Goal: Information Seeking & Learning: Learn about a topic

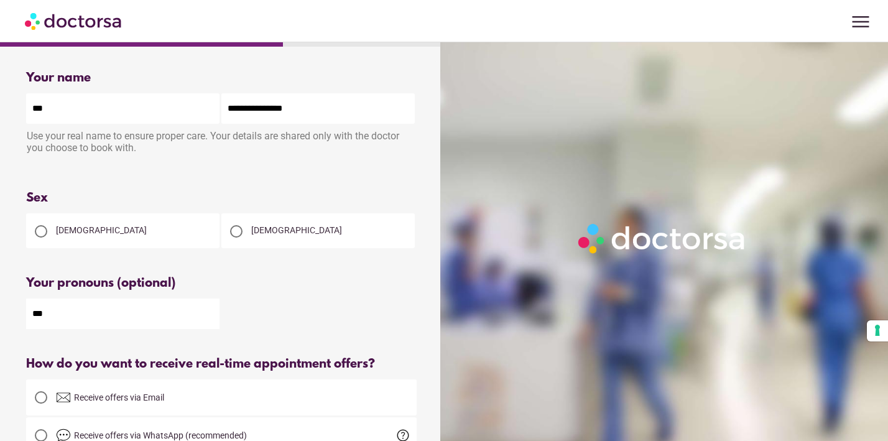
scroll to position [262, 0]
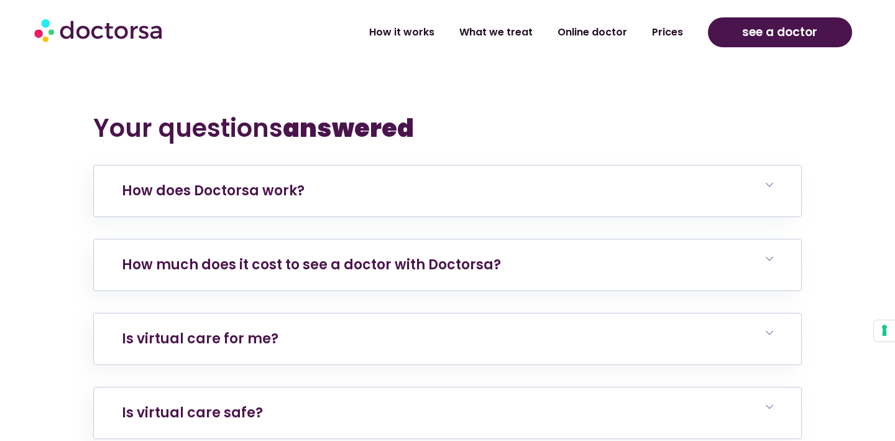
scroll to position [2382, 0]
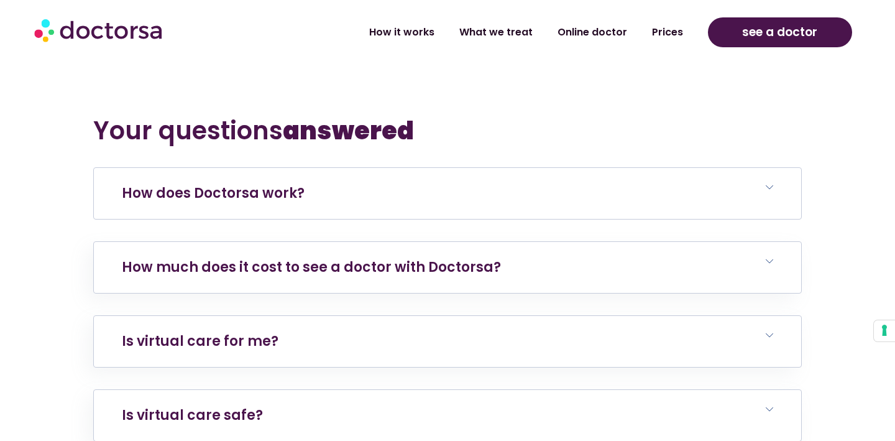
click at [274, 183] on link "How does Doctorsa work?" at bounding box center [213, 192] width 183 height 19
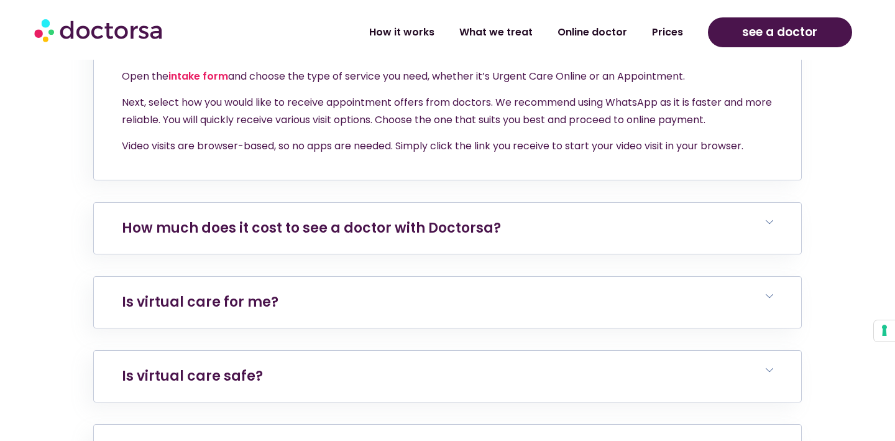
scroll to position [2534, 0]
click at [448, 218] on link "How much does it cost to see a doctor with Doctorsa?" at bounding box center [311, 227] width 379 height 19
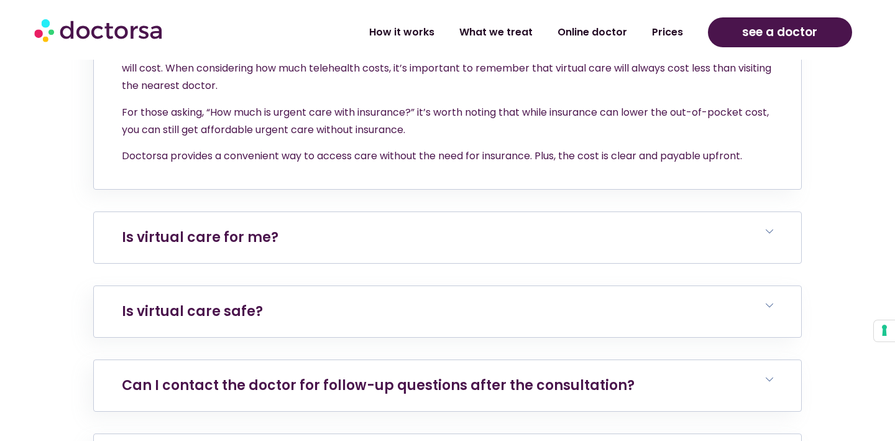
scroll to position [2808, 0]
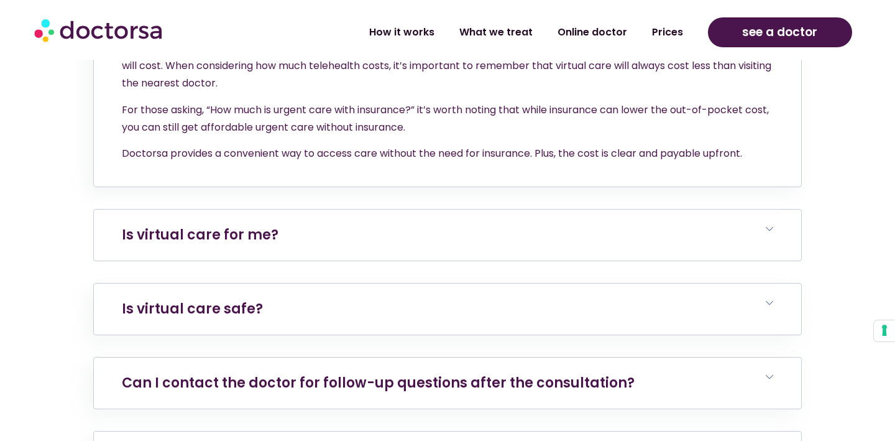
click at [273, 210] on h6 "Is virtual care for me?" at bounding box center [447, 235] width 707 height 51
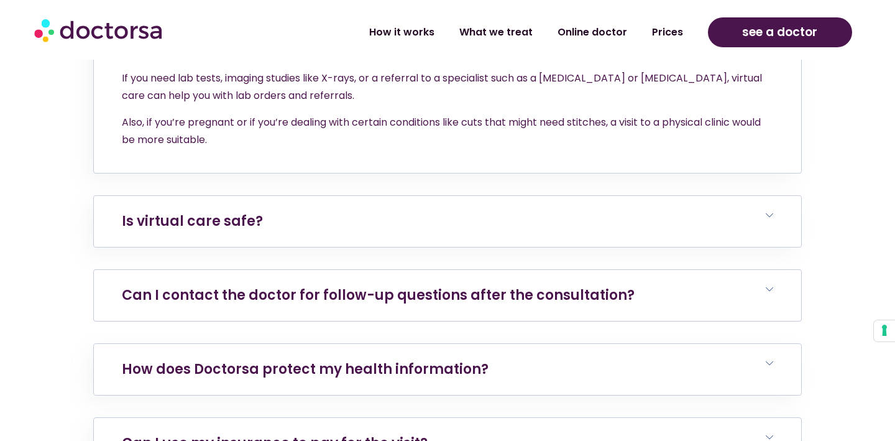
scroll to position [3104, 0]
click at [183, 212] on link "Is virtual care safe?" at bounding box center [192, 221] width 141 height 19
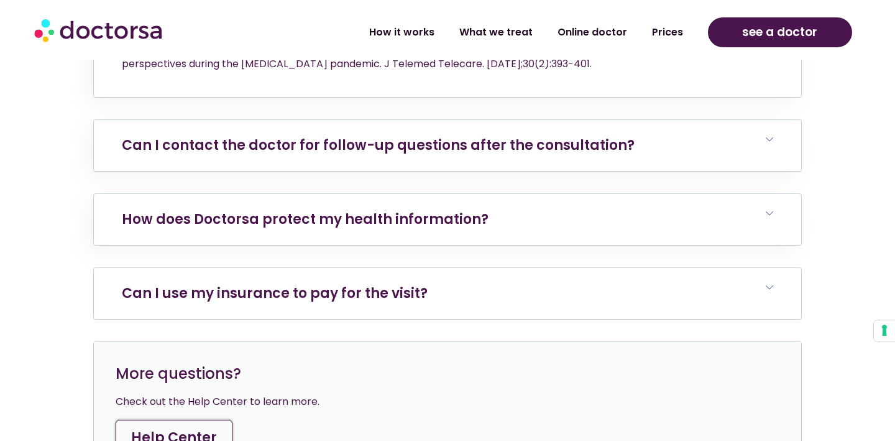
scroll to position [3363, 0]
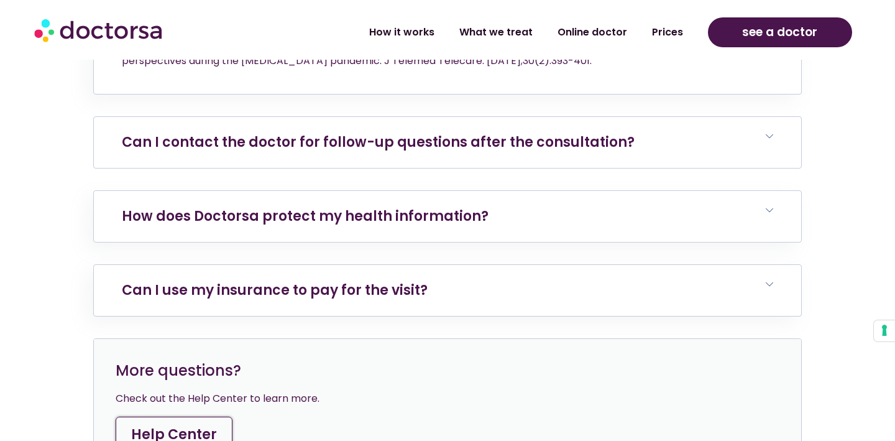
click at [554, 132] on link "Can I contact the doctor for follow-up questions after the consultation?" at bounding box center [378, 141] width 513 height 19
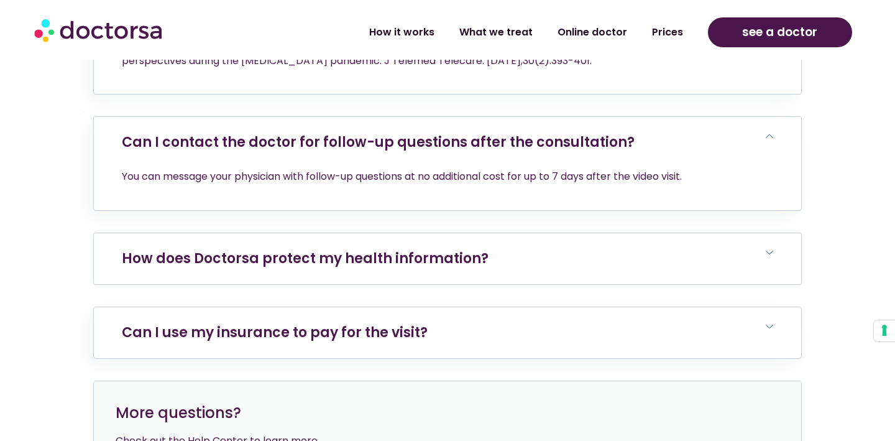
click at [475, 249] on link "How does Doctorsa protect my health information?" at bounding box center [305, 258] width 367 height 19
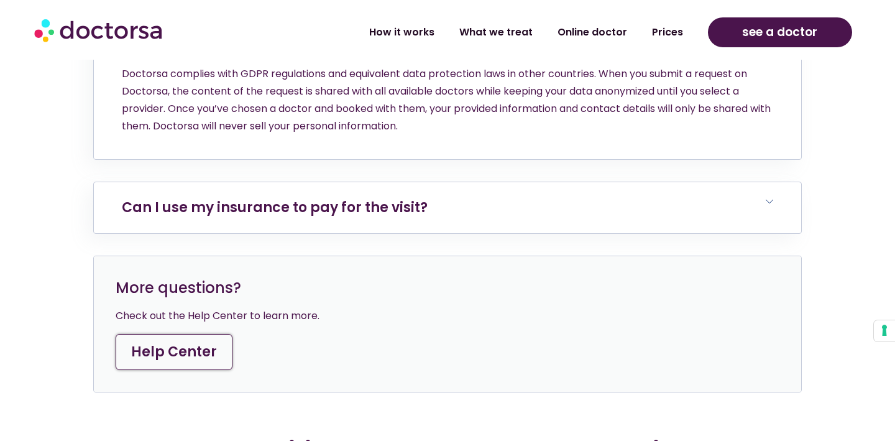
scroll to position [3584, 0]
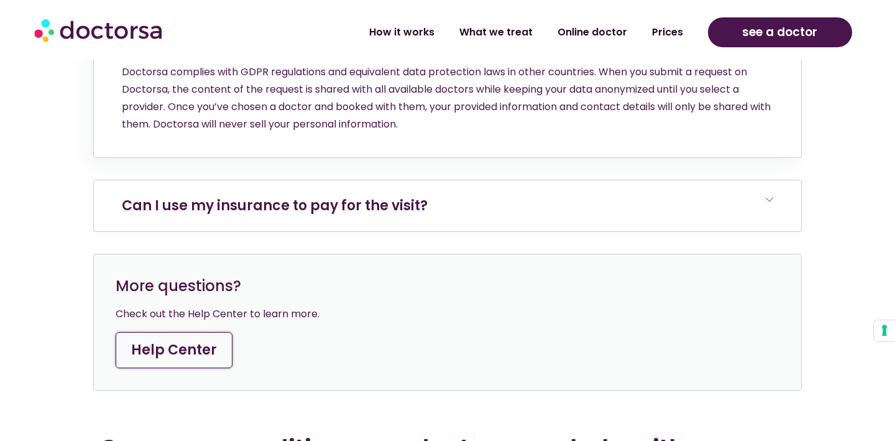
click at [408, 196] on link "Can I use my insurance to pay for the visit?" at bounding box center [275, 205] width 306 height 19
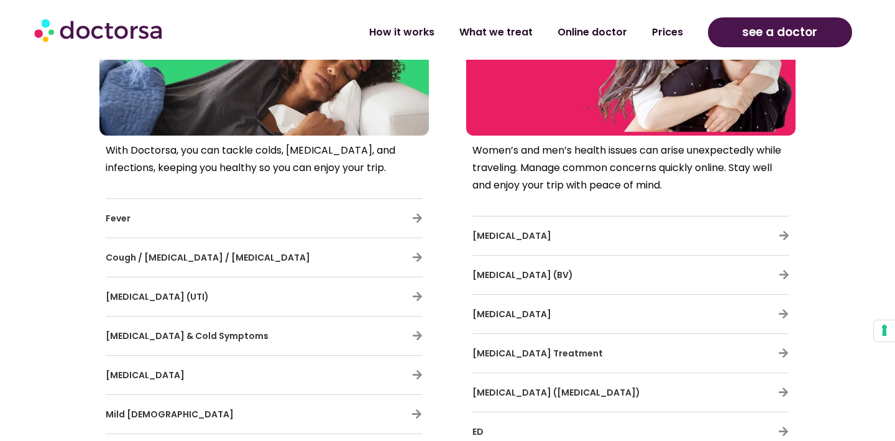
scroll to position [4177, 0]
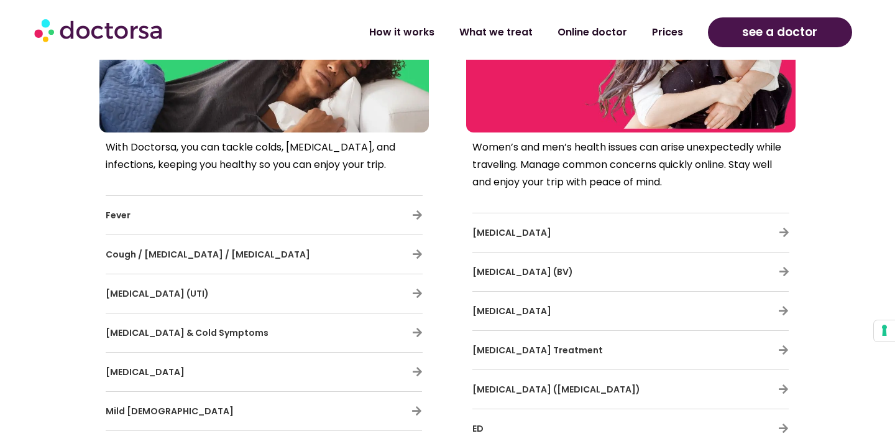
click at [261, 241] on h3 "Cough / Bronchitis / Chest Cold" at bounding box center [228, 254] width 244 height 26
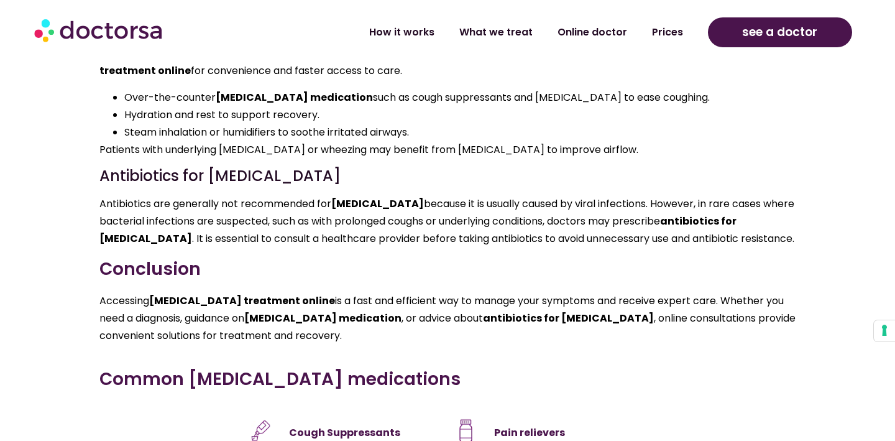
scroll to position [2855, 0]
